Goal: Information Seeking & Learning: Learn about a topic

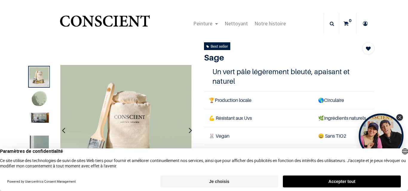
click at [336, 183] on button "Accepter tout" at bounding box center [342, 182] width 118 height 12
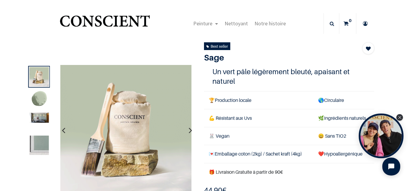
click at [36, 101] on img at bounding box center [38, 99] width 19 height 19
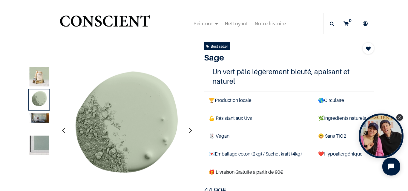
click at [40, 120] on img at bounding box center [38, 118] width 19 height 10
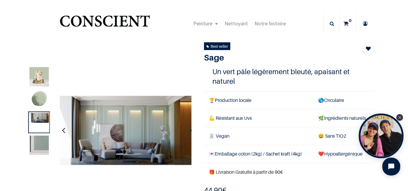
click at [43, 146] on img at bounding box center [38, 145] width 19 height 19
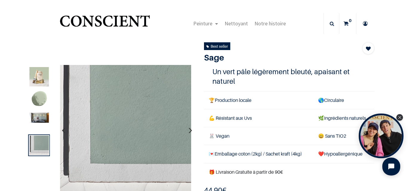
click at [39, 86] on img at bounding box center [38, 76] width 19 height 19
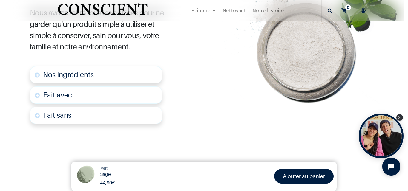
scroll to position [346, 0]
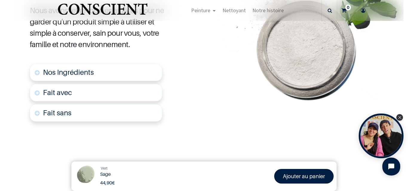
click at [76, 75] on span "Nos Ingrédients" at bounding box center [68, 72] width 51 height 9
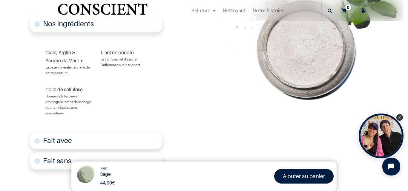
click at [73, 143] on link "Fait avec" at bounding box center [96, 140] width 132 height 17
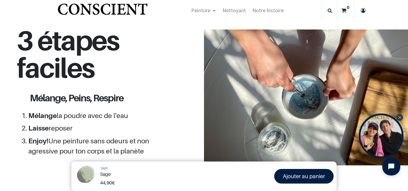
scroll to position [709, 0]
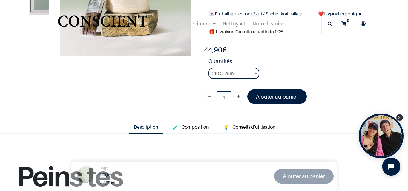
scroll to position [89, 0]
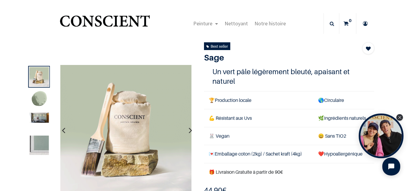
click at [41, 106] on img at bounding box center [38, 99] width 19 height 19
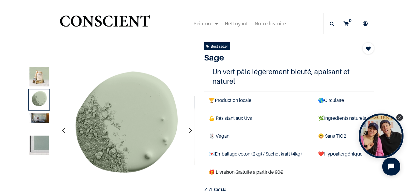
click at [40, 125] on div at bounding box center [39, 123] width 22 height 22
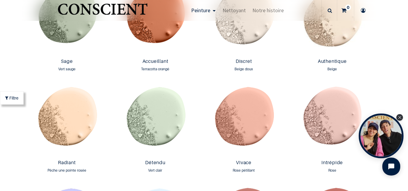
scroll to position [527, 0]
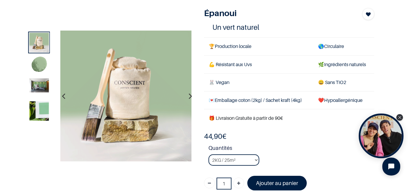
scroll to position [35, 0]
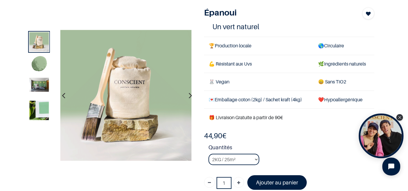
click at [34, 65] on img at bounding box center [38, 64] width 19 height 19
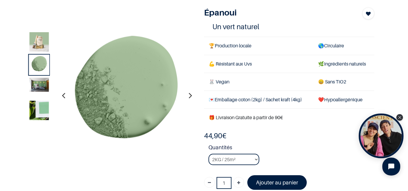
click at [37, 84] on img at bounding box center [38, 85] width 19 height 14
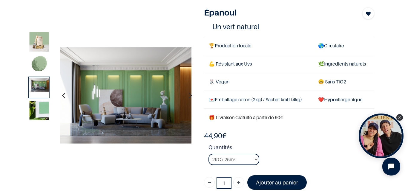
click at [38, 114] on img at bounding box center [38, 110] width 19 height 19
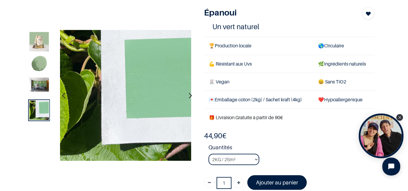
click at [41, 90] on img at bounding box center [38, 85] width 19 height 14
